Goal: Task Accomplishment & Management: Use online tool/utility

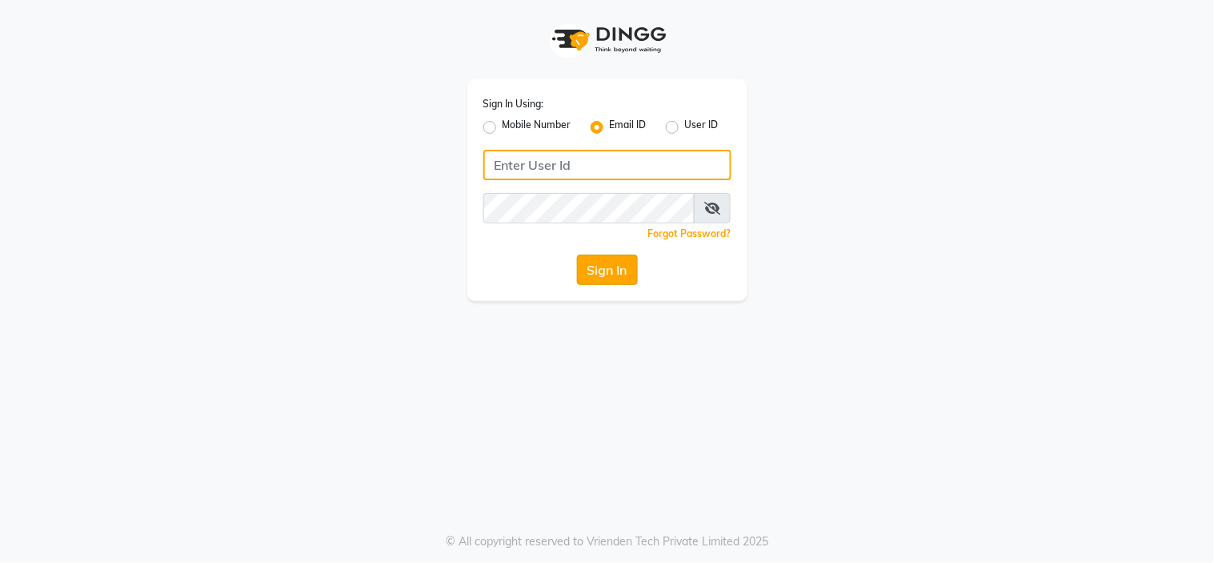
type input "[EMAIL_ADDRESS][DOMAIN_NAME]"
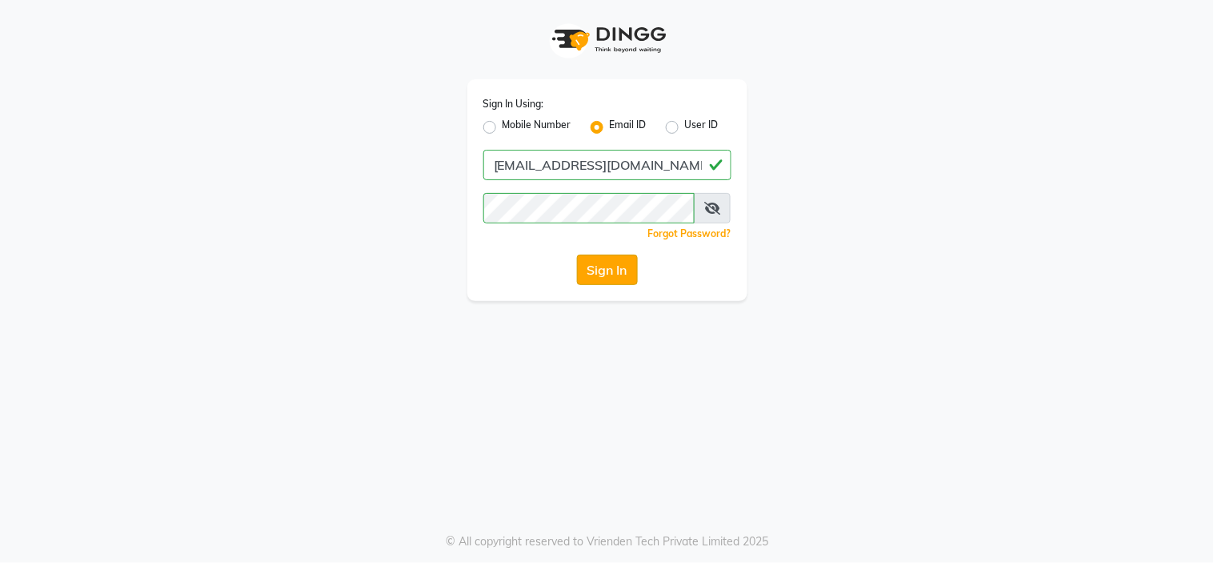
click at [607, 262] on button "Sign In" at bounding box center [607, 270] width 61 height 30
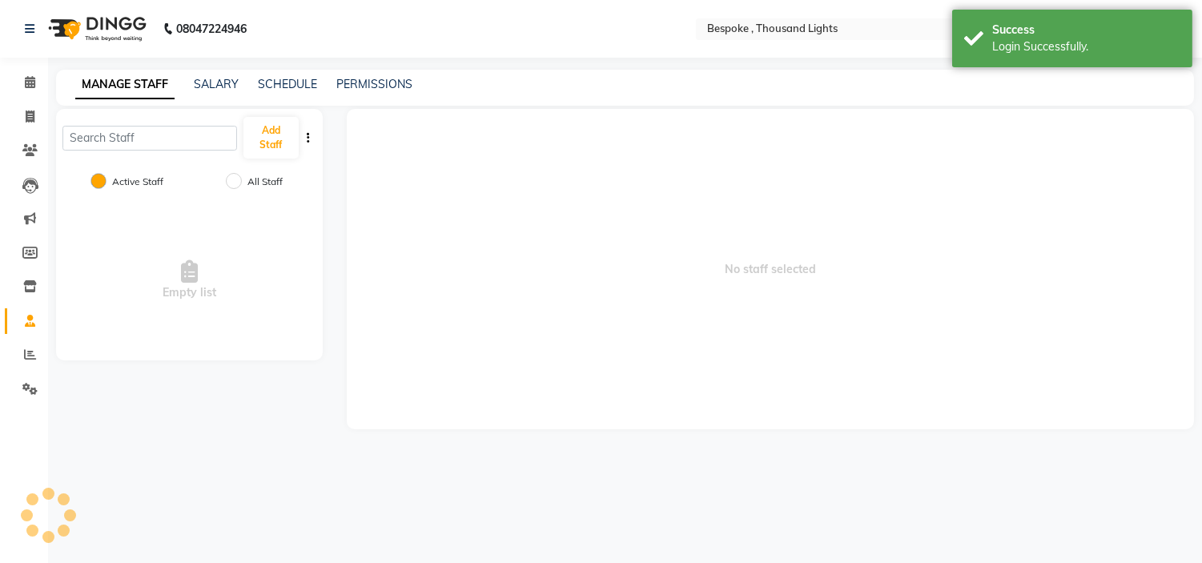
select select "en"
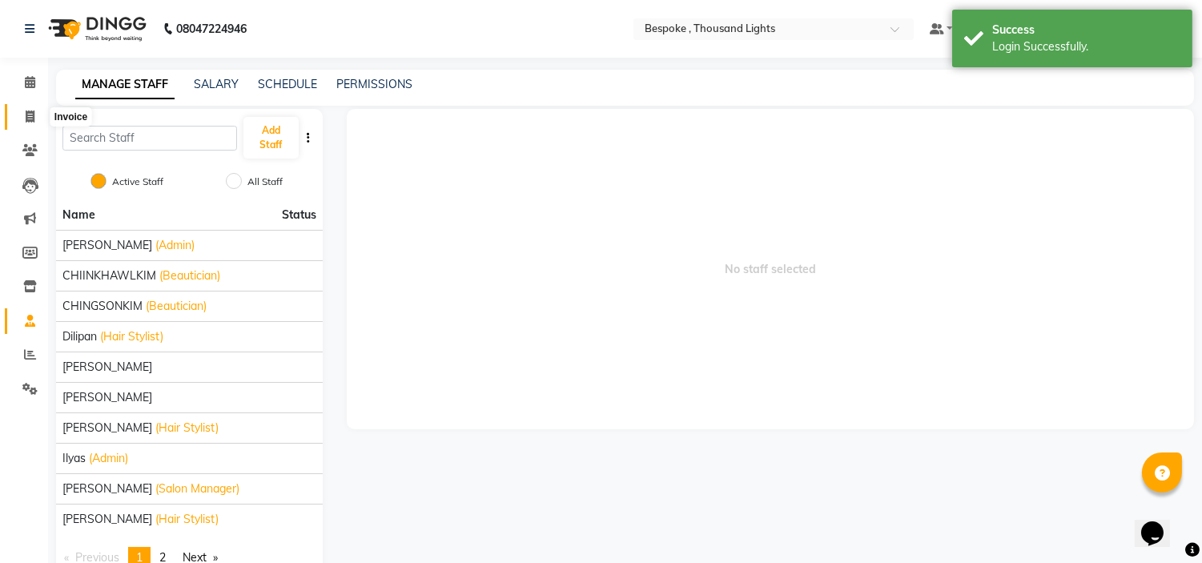
click at [27, 109] on span at bounding box center [30, 117] width 28 height 18
select select "8177"
select select "service"
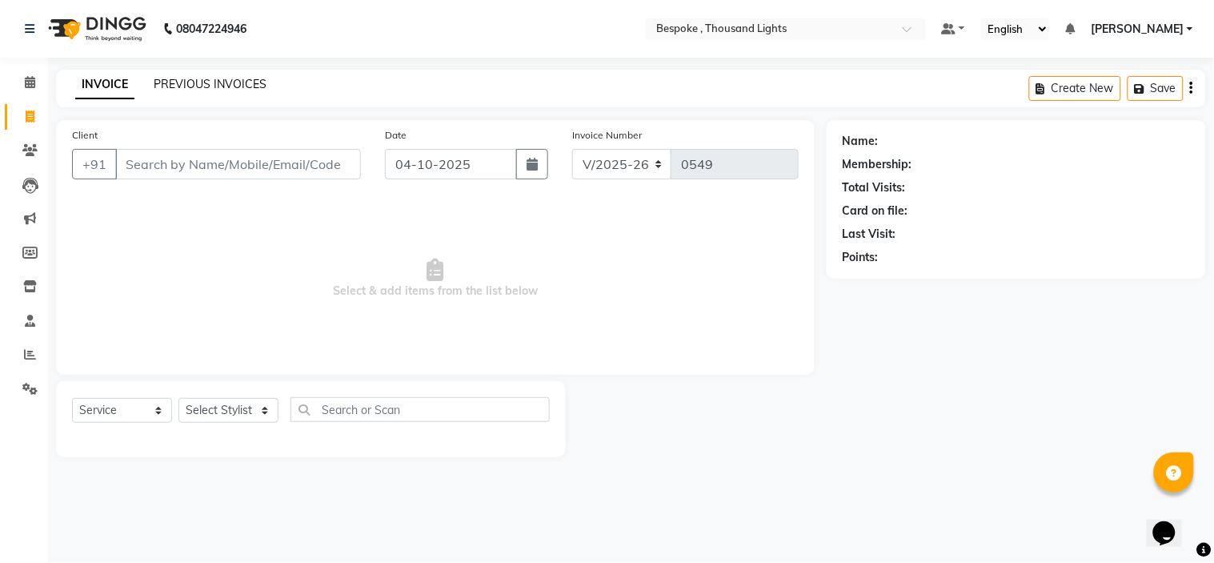
click at [211, 78] on link "PREVIOUS INVOICES" at bounding box center [210, 84] width 113 height 14
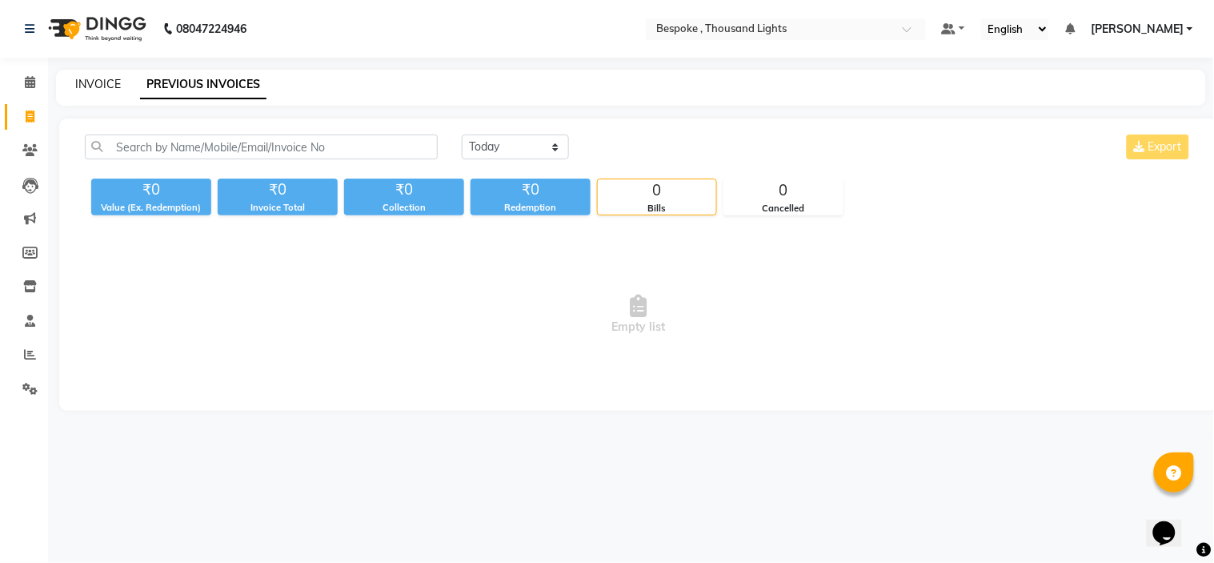
click at [90, 86] on link "INVOICE" at bounding box center [98, 84] width 46 height 14
select select "8177"
select select "service"
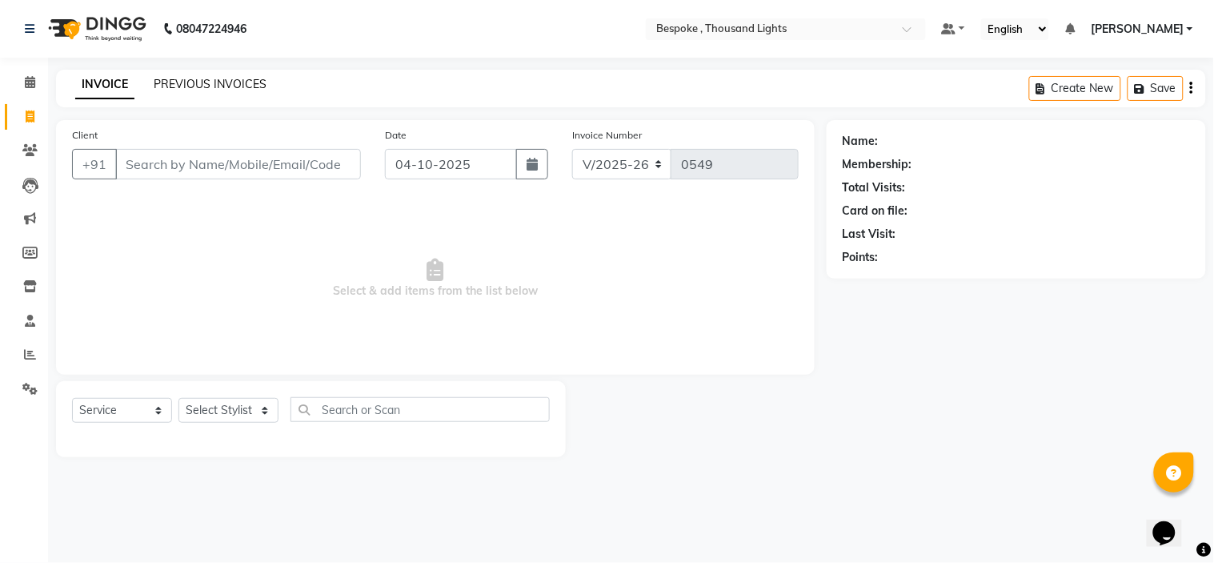
click at [191, 84] on link "PREVIOUS INVOICES" at bounding box center [210, 84] width 113 height 14
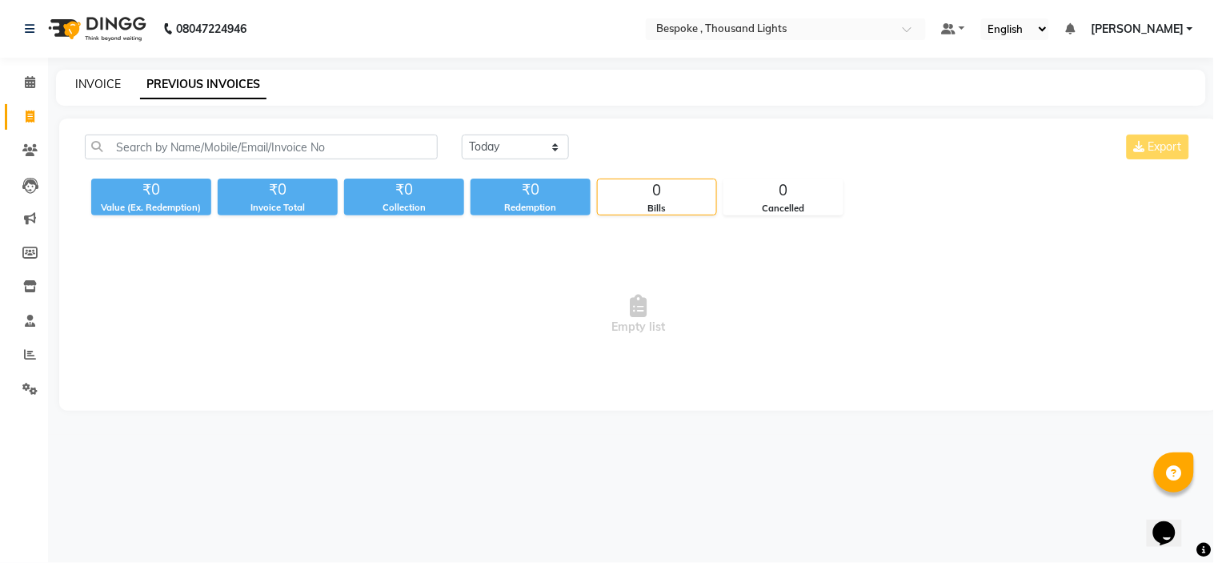
click at [116, 81] on link "INVOICE" at bounding box center [98, 84] width 46 height 14
select select "8177"
select select "service"
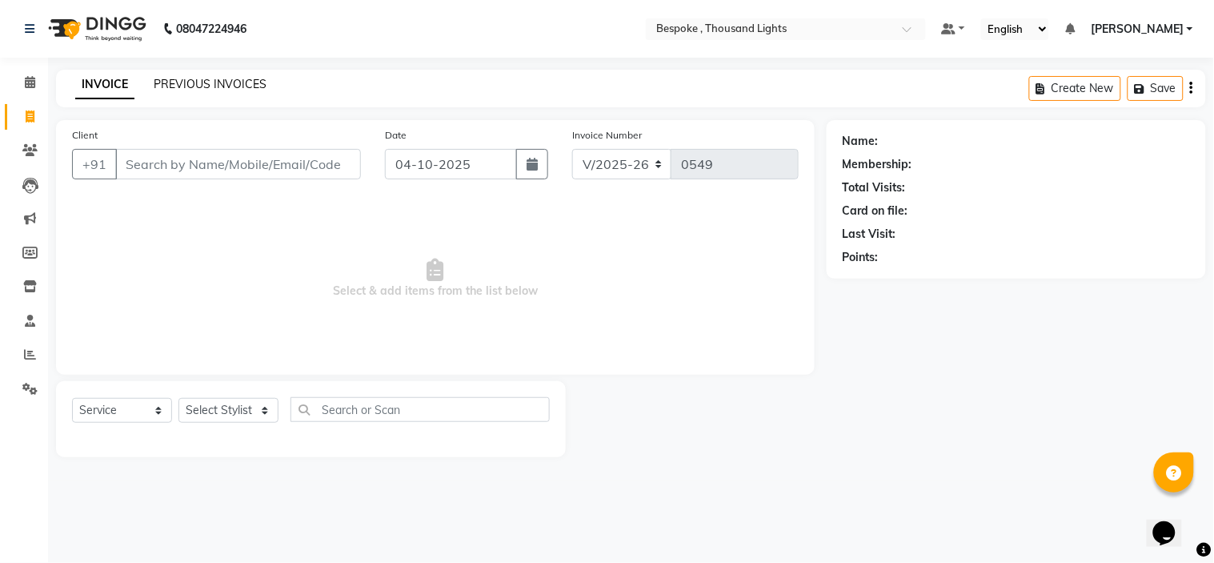
click at [211, 88] on link "PREVIOUS INVOICES" at bounding box center [210, 84] width 113 height 14
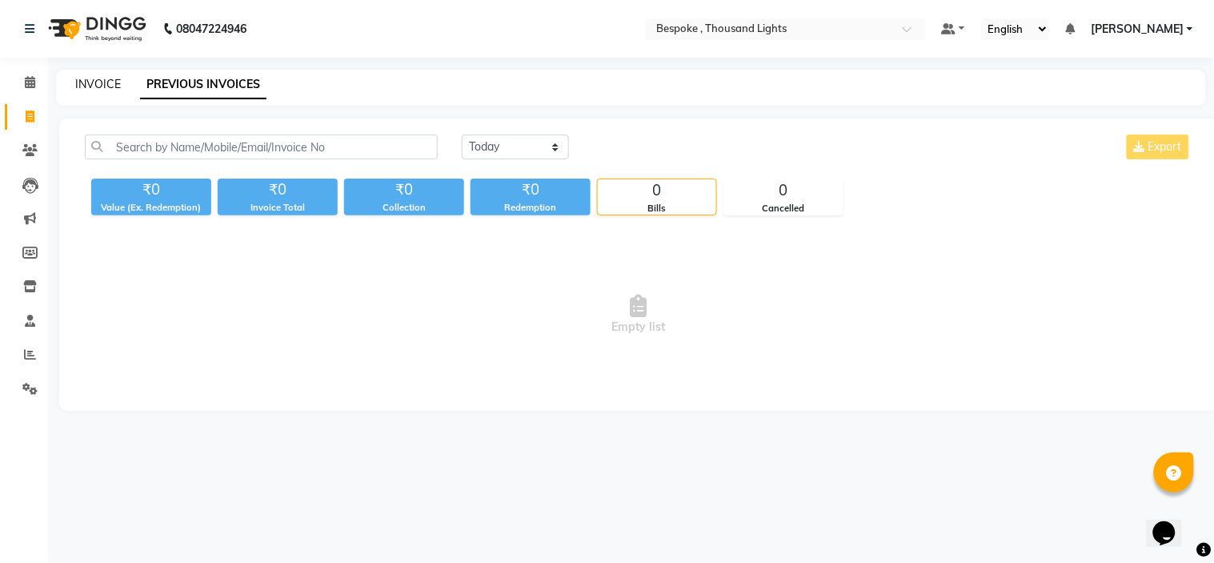
click at [115, 86] on link "INVOICE" at bounding box center [98, 84] width 46 height 14
select select "8177"
select select "service"
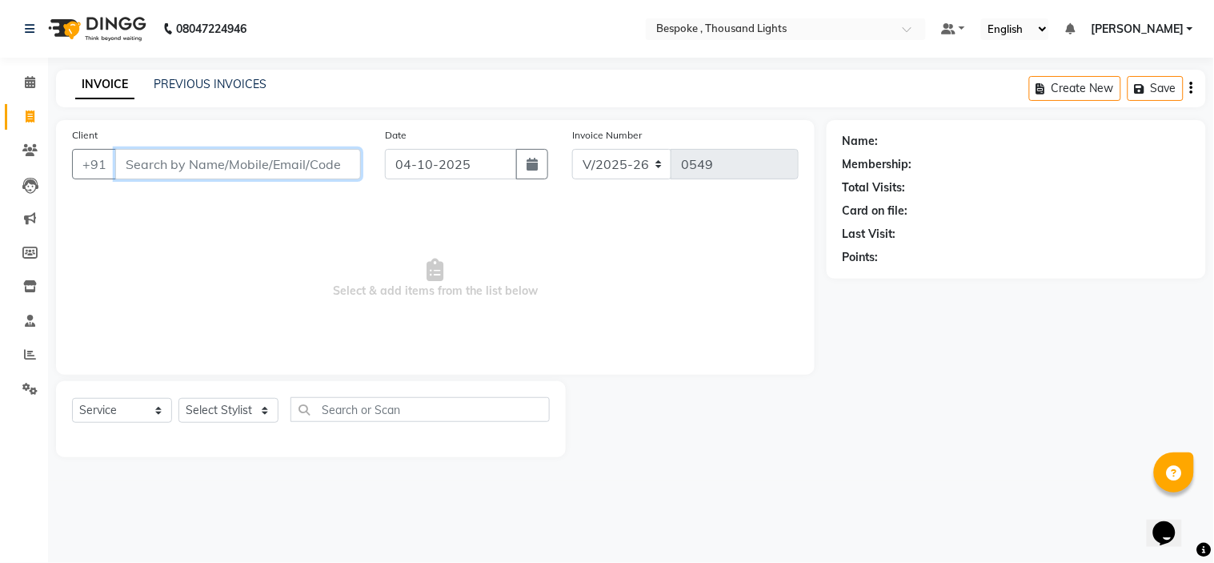
click at [158, 160] on input "Client" at bounding box center [238, 164] width 246 height 30
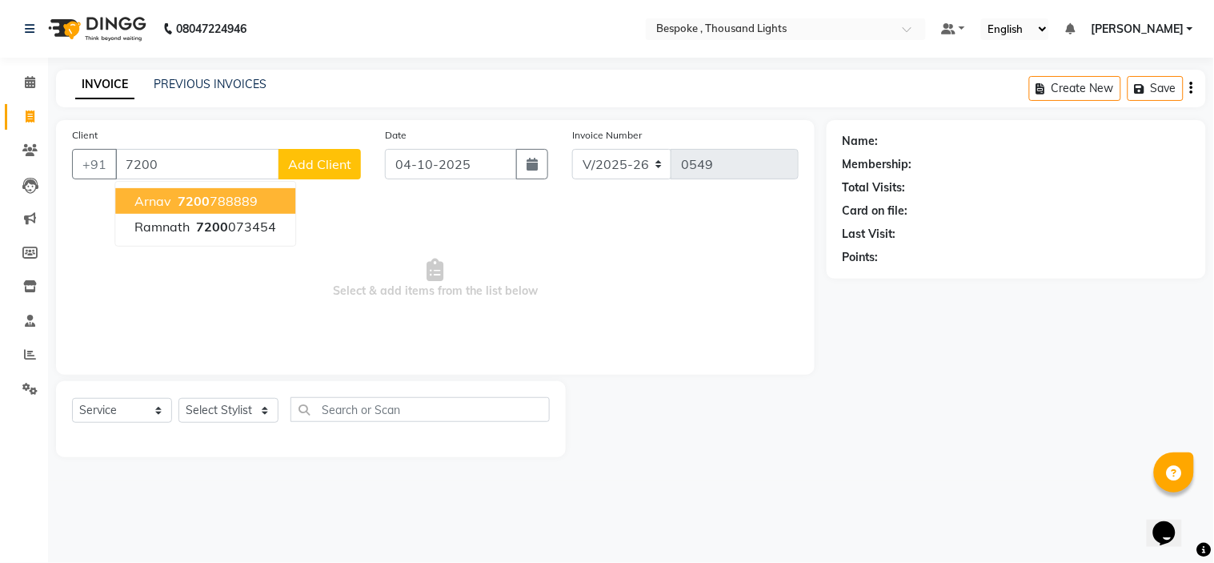
click at [394, 253] on span "Select & add items from the list below" at bounding box center [435, 279] width 727 height 160
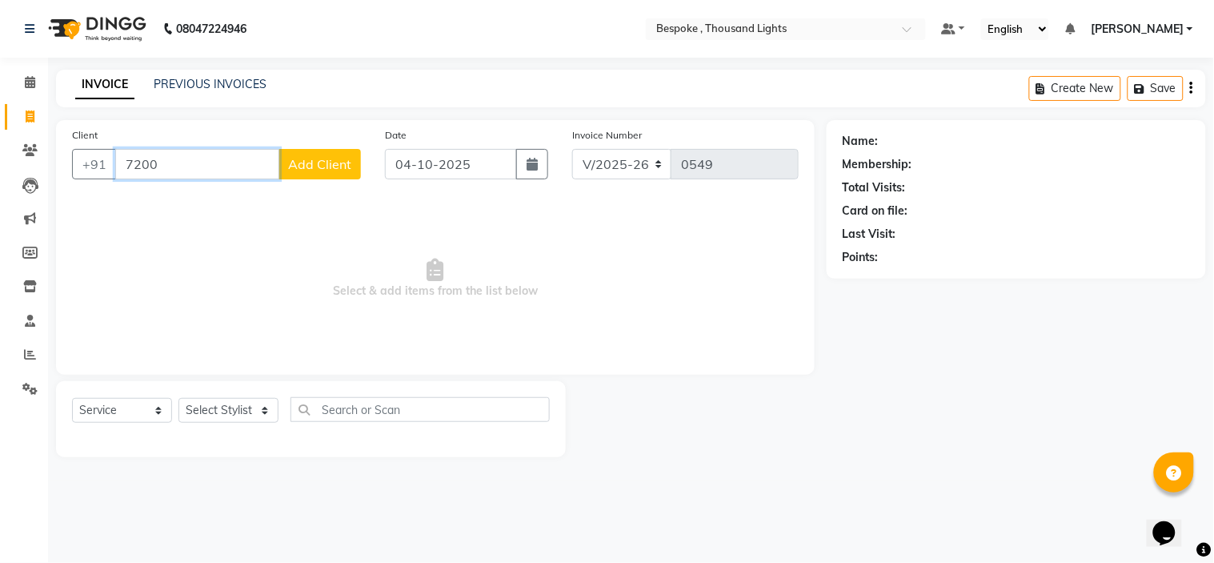
click at [191, 165] on input "7200" at bounding box center [197, 164] width 164 height 30
type input "7"
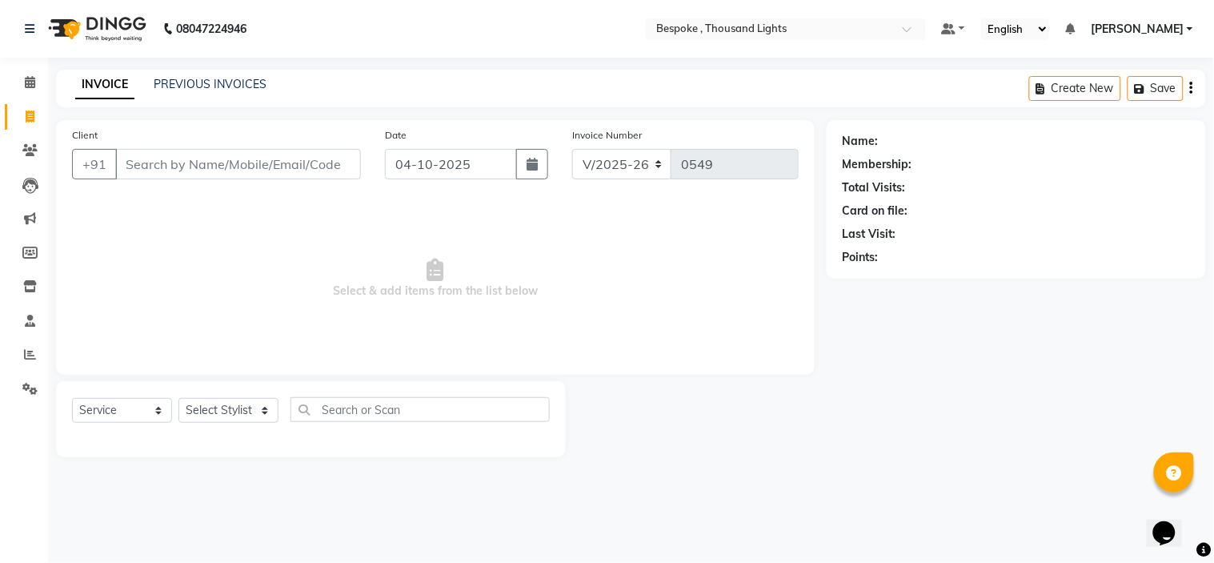
click at [335, 200] on span "Select & add items from the list below" at bounding box center [435, 279] width 727 height 160
click at [637, 332] on span "Select & add items from the list below" at bounding box center [435, 279] width 727 height 160
click at [290, 243] on span "Select & add items from the list below" at bounding box center [435, 279] width 727 height 160
click at [235, 93] on div "INVOICE PREVIOUS INVOICES" at bounding box center [171, 85] width 230 height 18
click at [235, 88] on link "PREVIOUS INVOICES" at bounding box center [210, 84] width 113 height 14
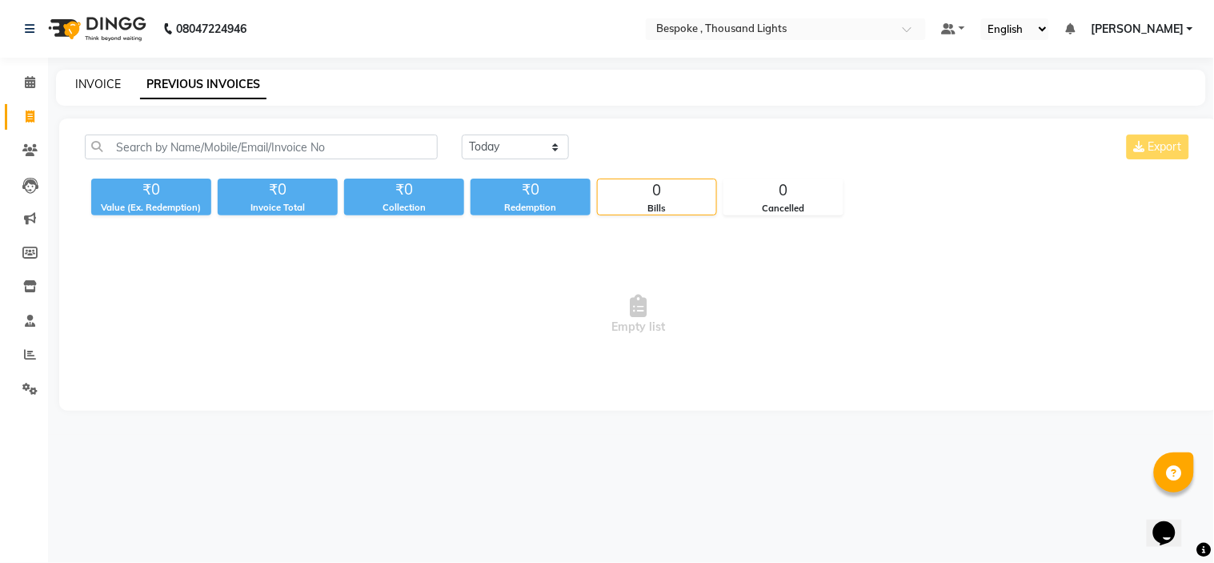
click at [110, 85] on link "INVOICE" at bounding box center [98, 84] width 46 height 14
select select "service"
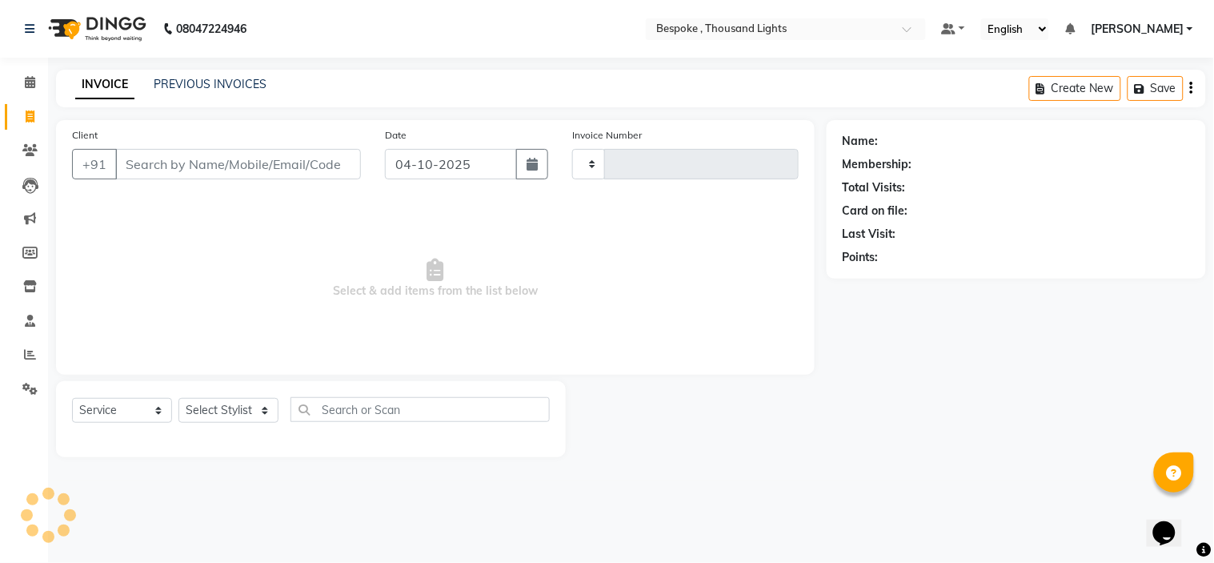
type input "0549"
select select "8177"
